Goal: Find contact information: Find contact information

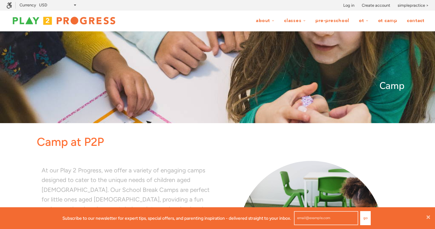
scroll to position [0, 0]
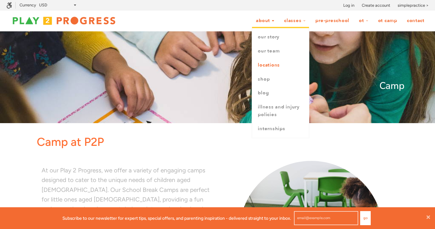
click at [268, 67] on link "Locations" at bounding box center [280, 65] width 57 height 14
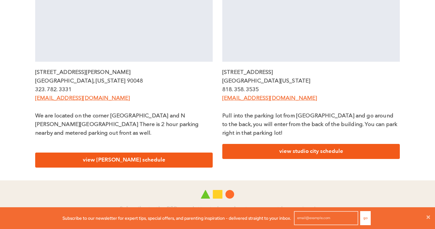
scroll to position [281, 0]
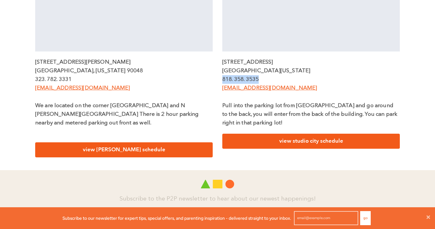
drag, startPoint x: 223, startPoint y: 79, endPoint x: 267, endPoint y: 83, distance: 44.3
click at [267, 83] on p "818. 358. 3535" at bounding box center [311, 79] width 178 height 9
copy p "818. 358. 3535"
